Goal: Task Accomplishment & Management: Manage account settings

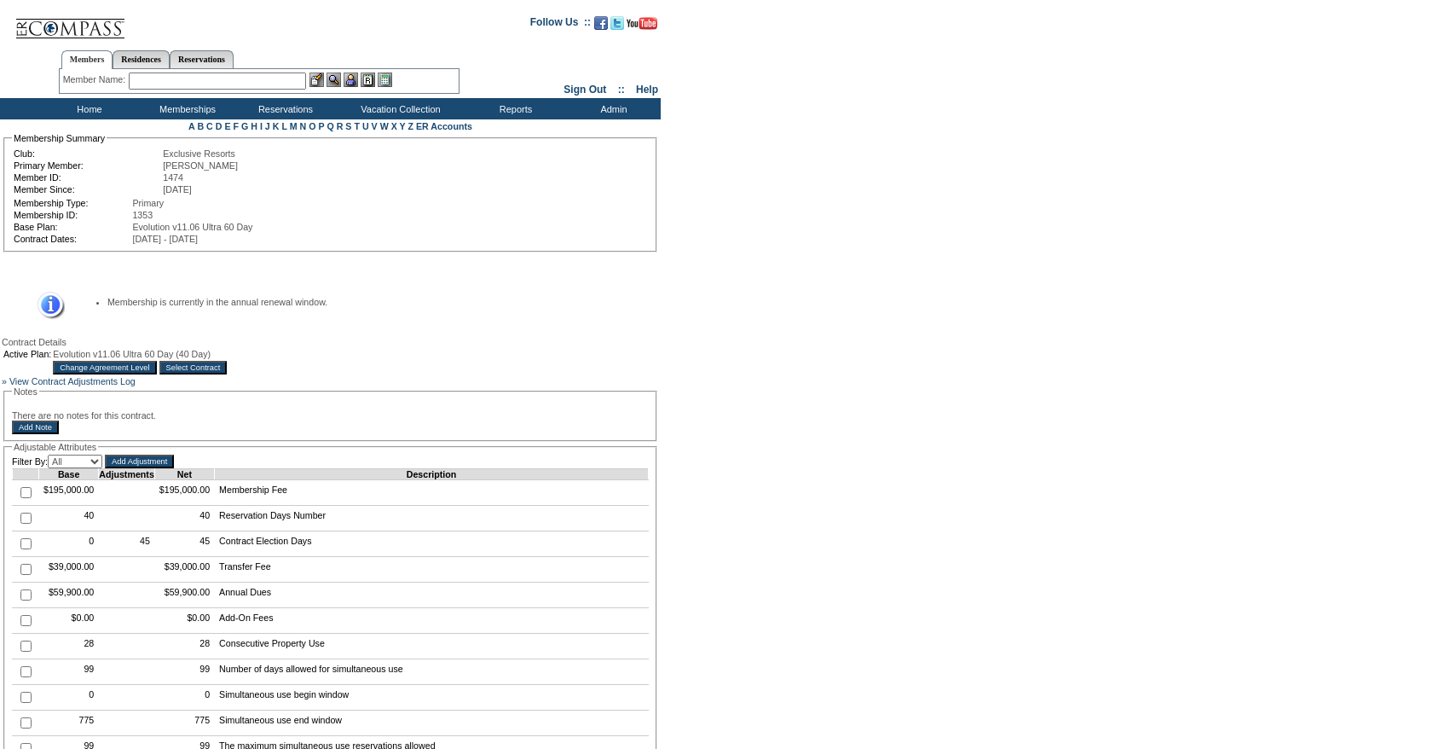
click at [156, 374] on input "Change Agreement Level" at bounding box center [104, 368] width 103 height 14
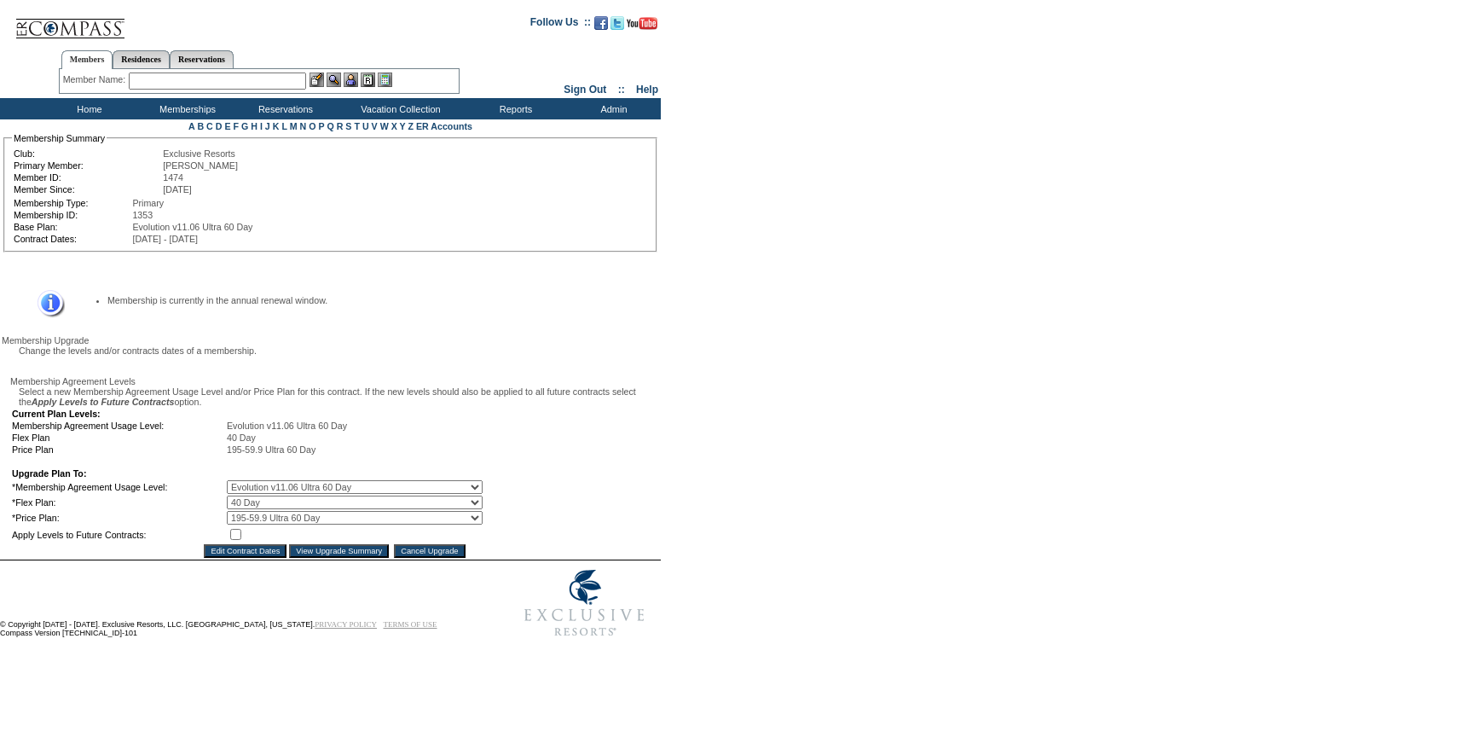
click at [251, 509] on select "0 Day 10 Day 20 Day 30 Day 40 Day 50 Day 60 Day" at bounding box center [355, 502] width 256 height 14
click at [465, 558] on input "Cancel Upgrade" at bounding box center [429, 551] width 71 height 14
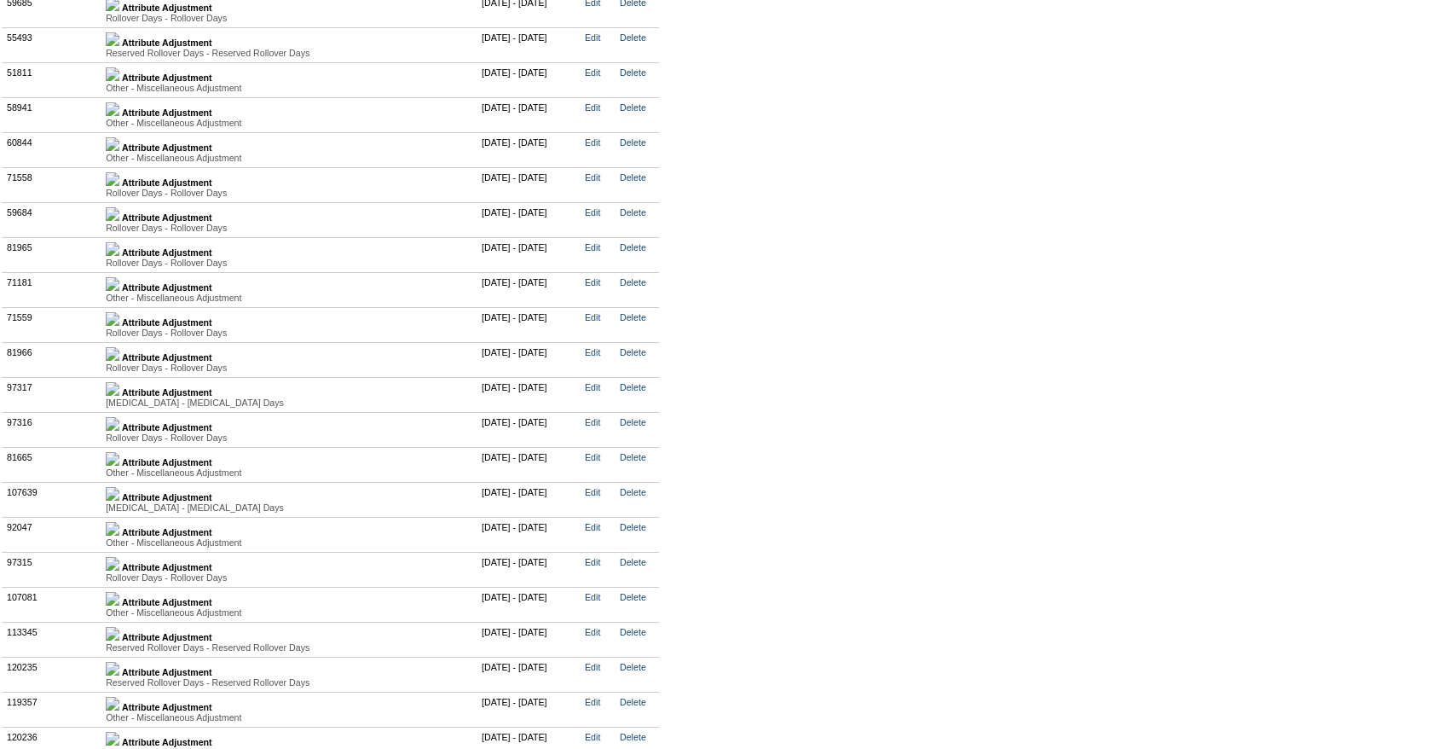
scroll to position [4294, 0]
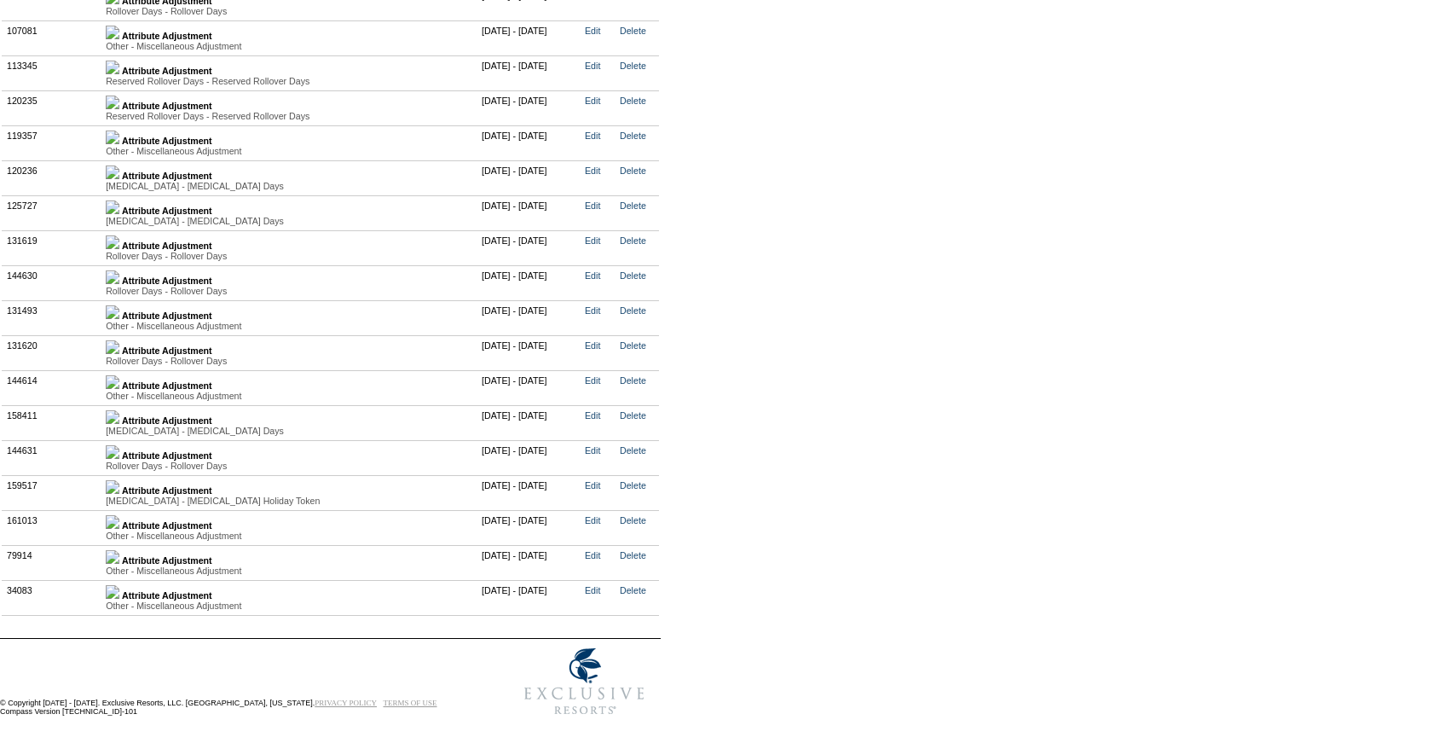
click at [119, 585] on img at bounding box center [113, 592] width 14 height 14
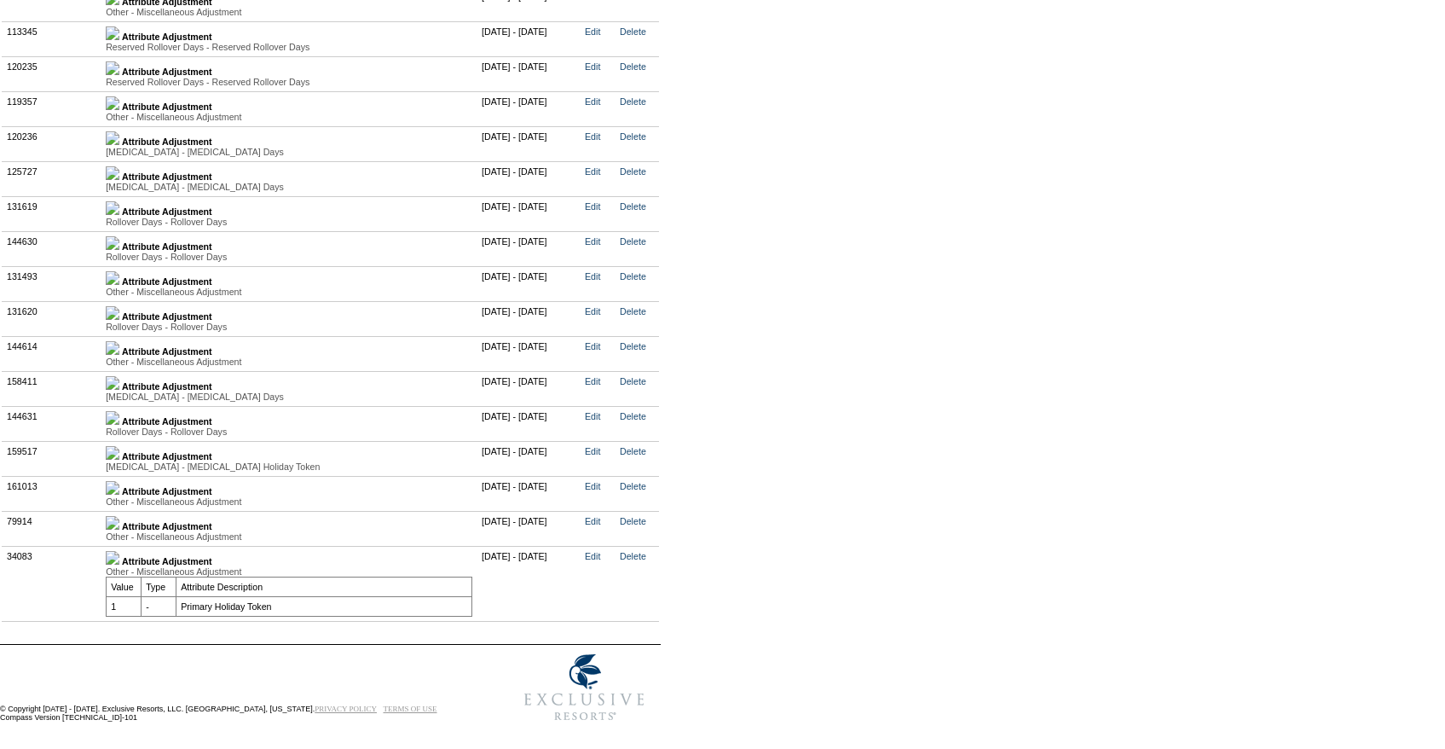
click at [119, 530] on img at bounding box center [113, 523] width 14 height 14
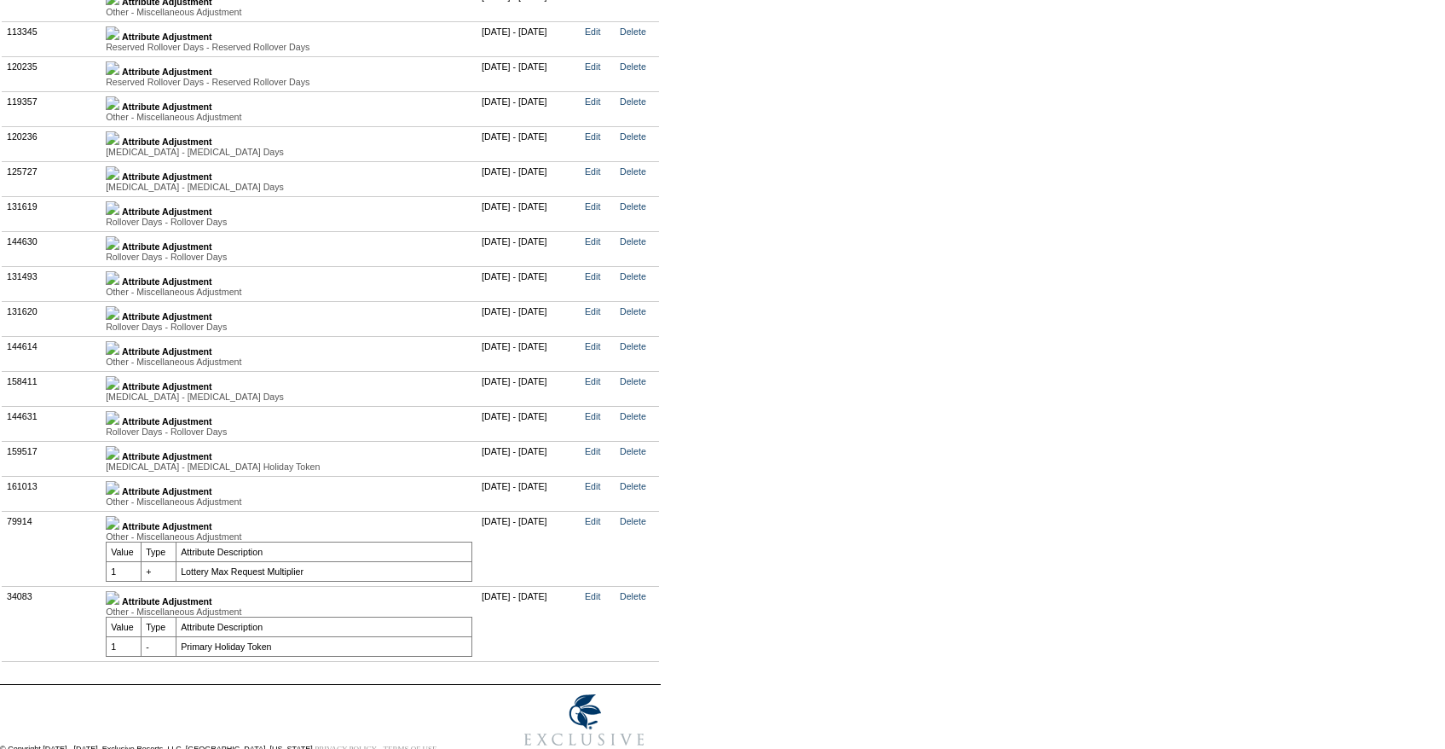
click at [128, 510] on td "Attribute Adjustment Other - Miscellaneous Adjustment Value Type Attribute Desc…" at bounding box center [289, 493] width 376 height 35
click at [119, 496] on link at bounding box center [113, 491] width 14 height 10
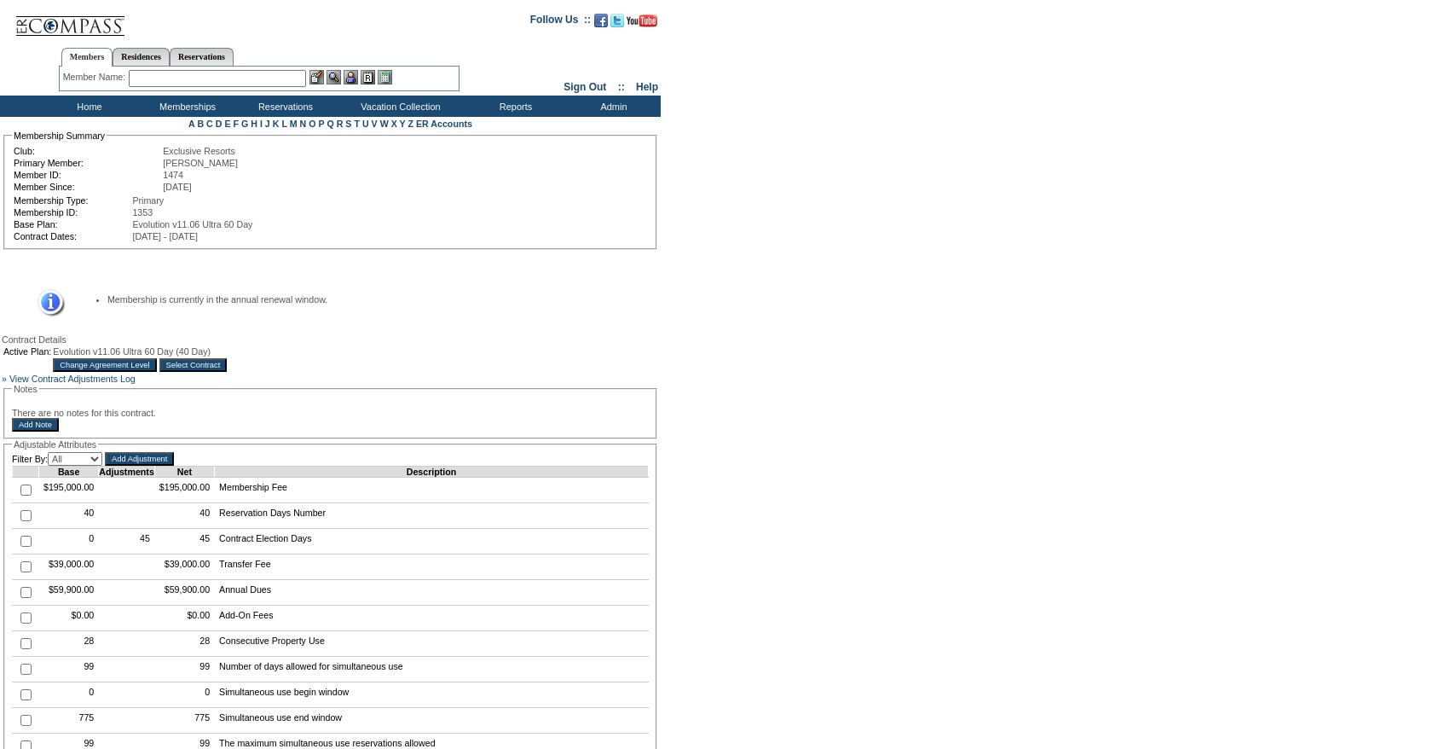
scroll to position [0, 0]
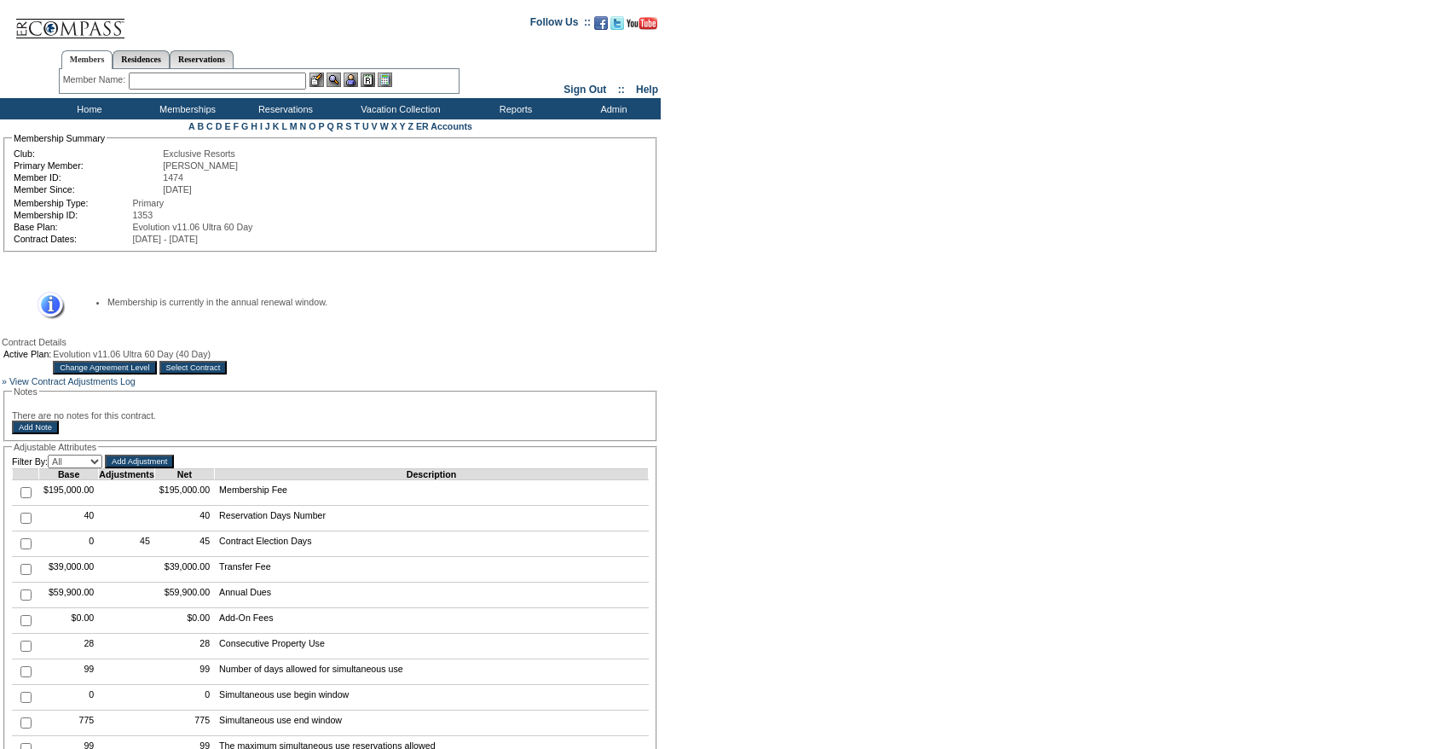
click at [25, 524] on input "checkbox" at bounding box center [25, 518] width 11 height 11
click at [23, 524] on input "checkbox" at bounding box center [25, 518] width 11 height 11
click at [24, 524] on input "checkbox" at bounding box center [25, 518] width 11 height 11
checkbox input "true"
click at [171, 468] on input "Add Adjustment" at bounding box center [139, 462] width 69 height 14
